Goal: Information Seeking & Learning: Learn about a topic

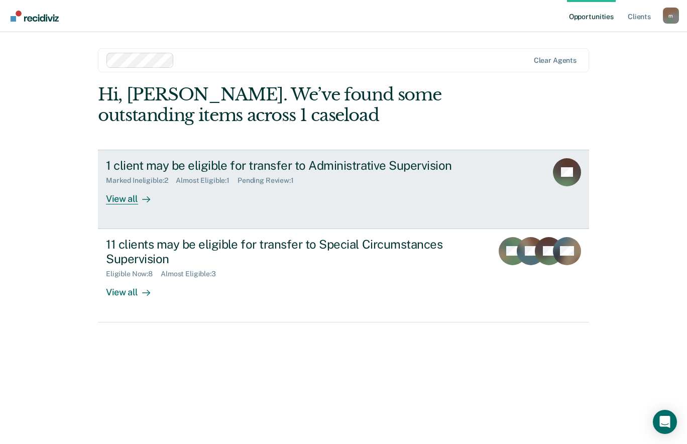
click at [136, 196] on div "View all" at bounding box center [134, 195] width 56 height 20
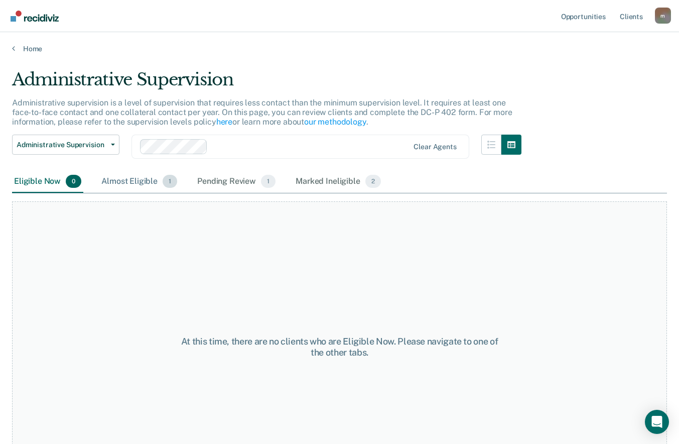
click at [152, 179] on div "Almost Eligible 1" at bounding box center [139, 182] width 80 height 22
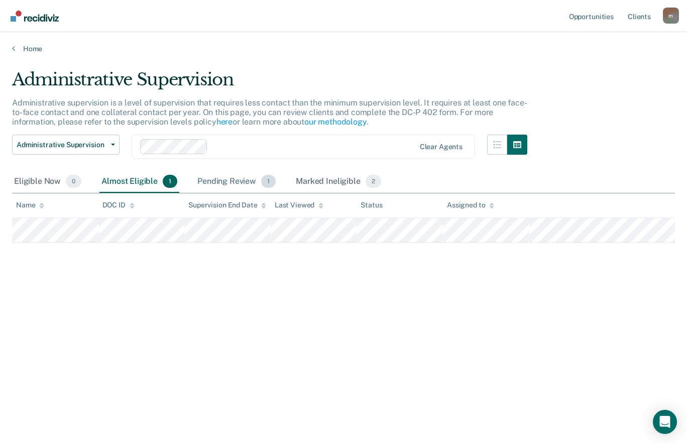
click at [225, 184] on div "Pending Review 1" at bounding box center [236, 182] width 82 height 22
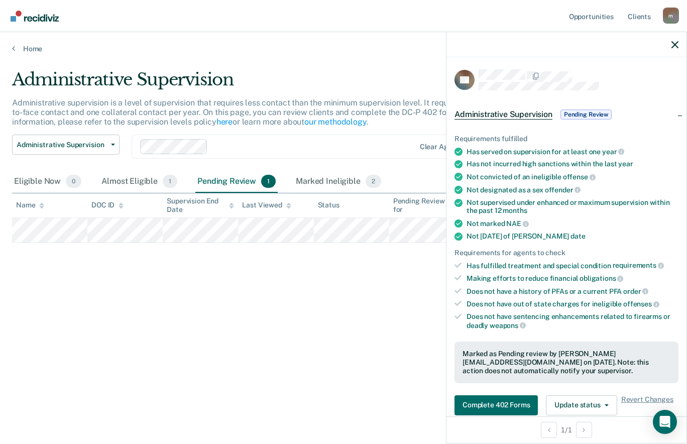
click at [374, 346] on div "Administrative Supervision Administrative supervision is a level of supervision…" at bounding box center [343, 218] width 663 height 299
drag, startPoint x: 678, startPoint y: 42, endPoint x: 686, endPoint y: 42, distance: 8.0
click at [679, 42] on div at bounding box center [566, 44] width 240 height 25
click at [678, 43] on icon "button" at bounding box center [674, 44] width 7 height 7
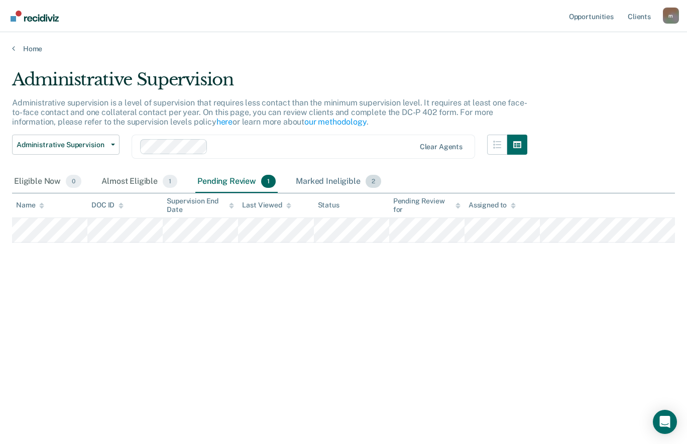
click at [336, 174] on div "Marked Ineligible 2" at bounding box center [338, 182] width 89 height 22
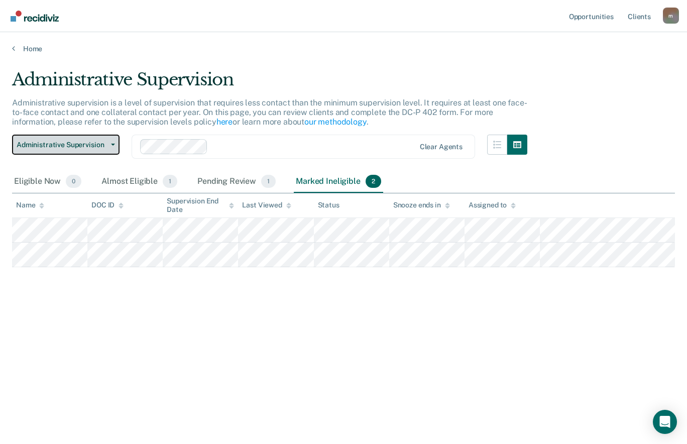
click at [98, 141] on span "Administrative Supervision" at bounding box center [62, 145] width 90 height 9
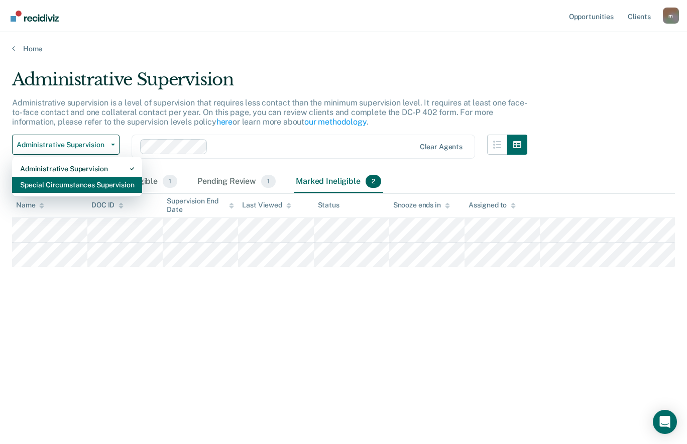
click at [88, 182] on div "Special Circumstances Supervision" at bounding box center [77, 185] width 114 height 16
